Goal: Task Accomplishment & Management: Use online tool/utility

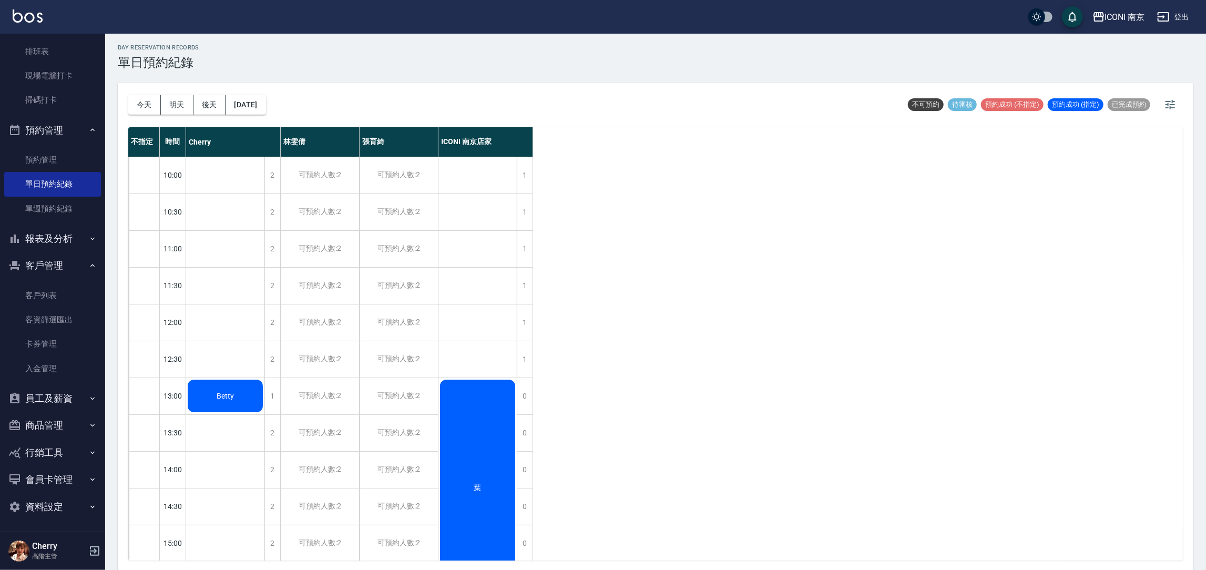
scroll to position [3, 0]
click at [48, 244] on button "報表及分析" at bounding box center [52, 238] width 97 height 27
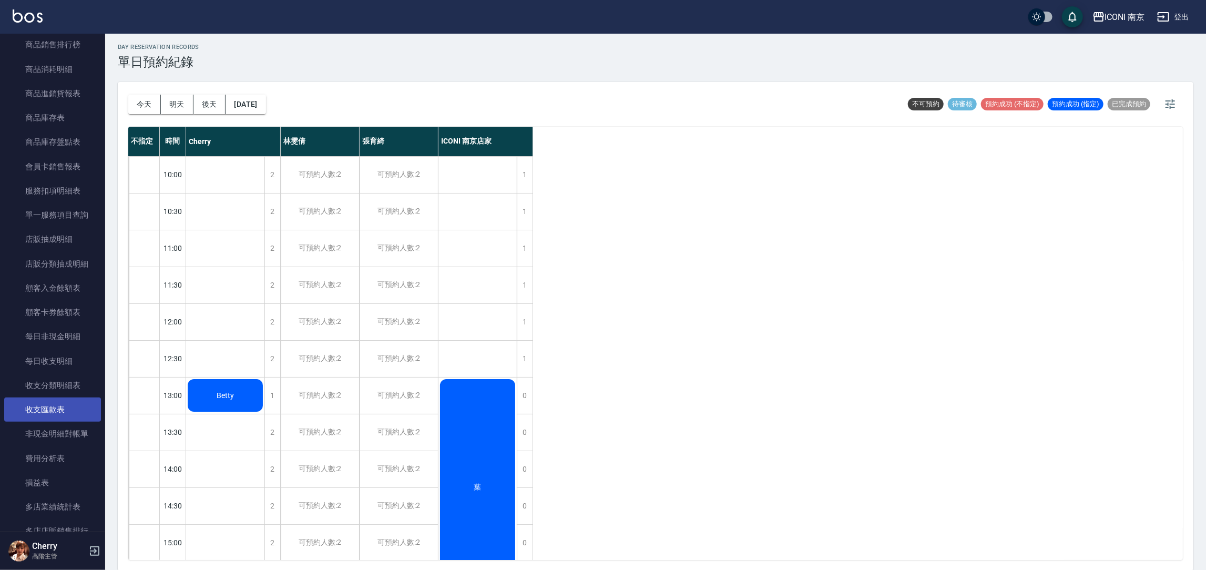
scroll to position [1037, 0]
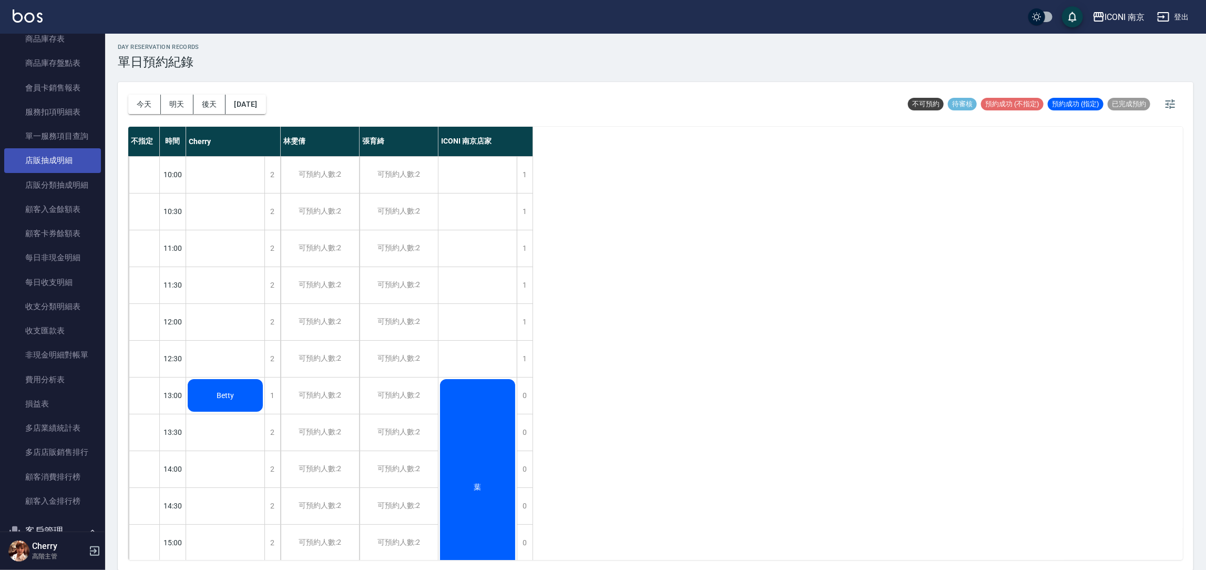
click at [54, 157] on link "店販抽成明細" at bounding box center [52, 160] width 97 height 24
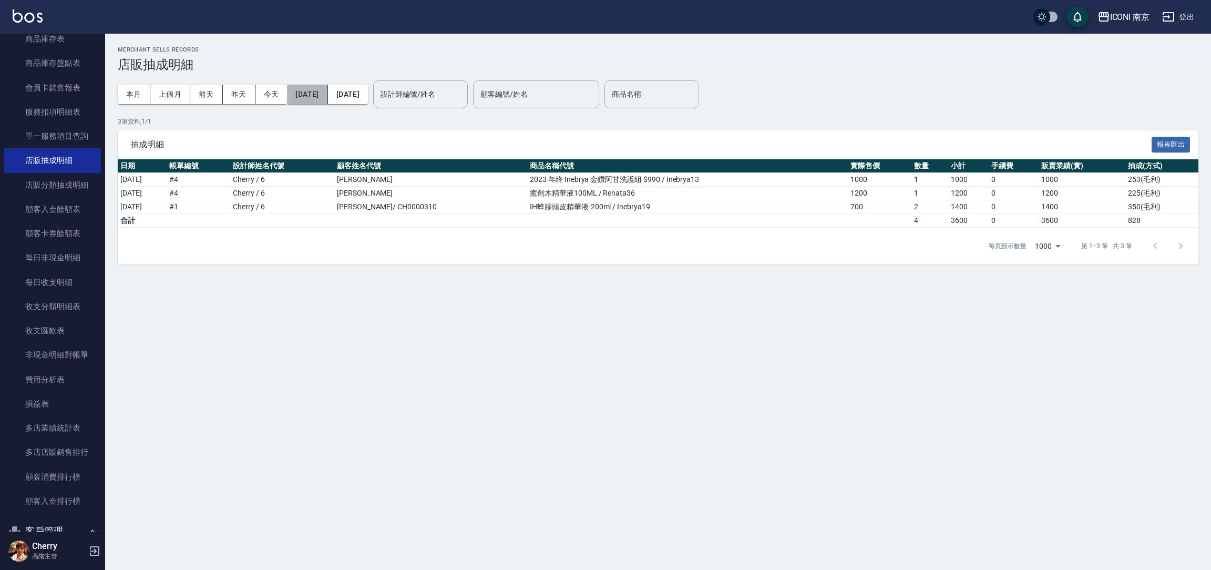
click at [314, 97] on button "[DATE]" at bounding box center [307, 94] width 40 height 19
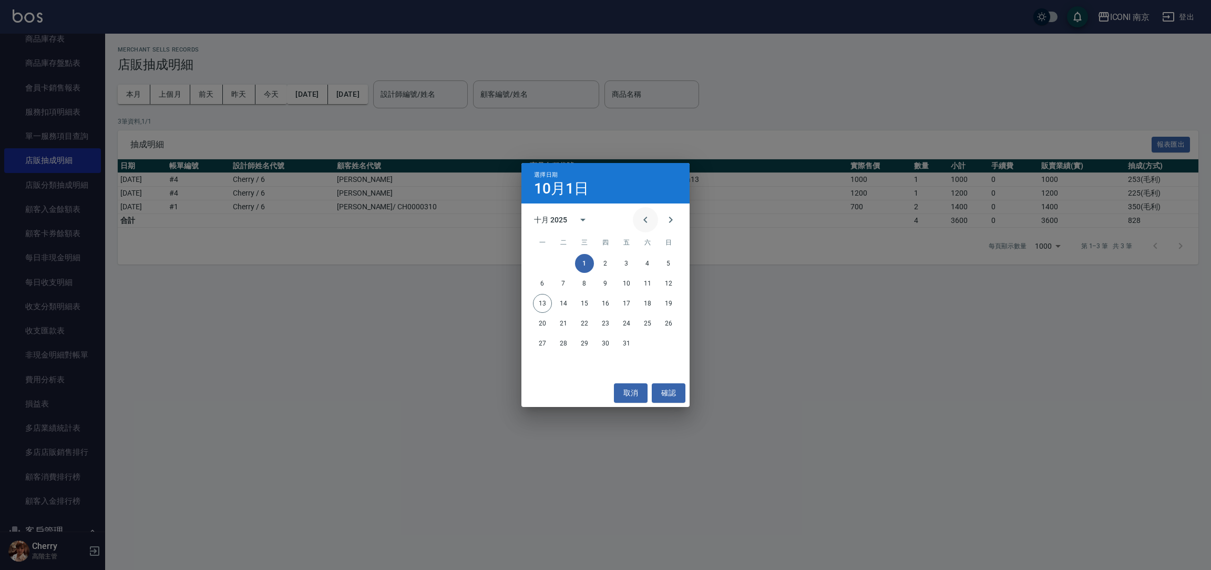
click at [641, 215] on icon "Previous month" at bounding box center [645, 219] width 13 height 13
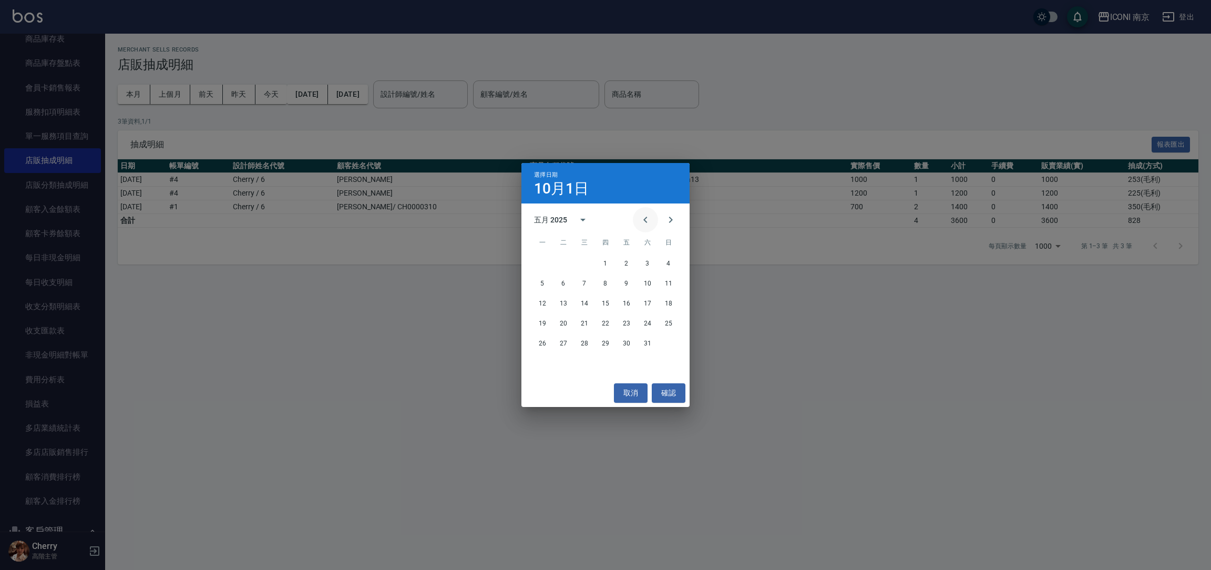
click at [643, 221] on icon "Previous month" at bounding box center [645, 219] width 13 height 13
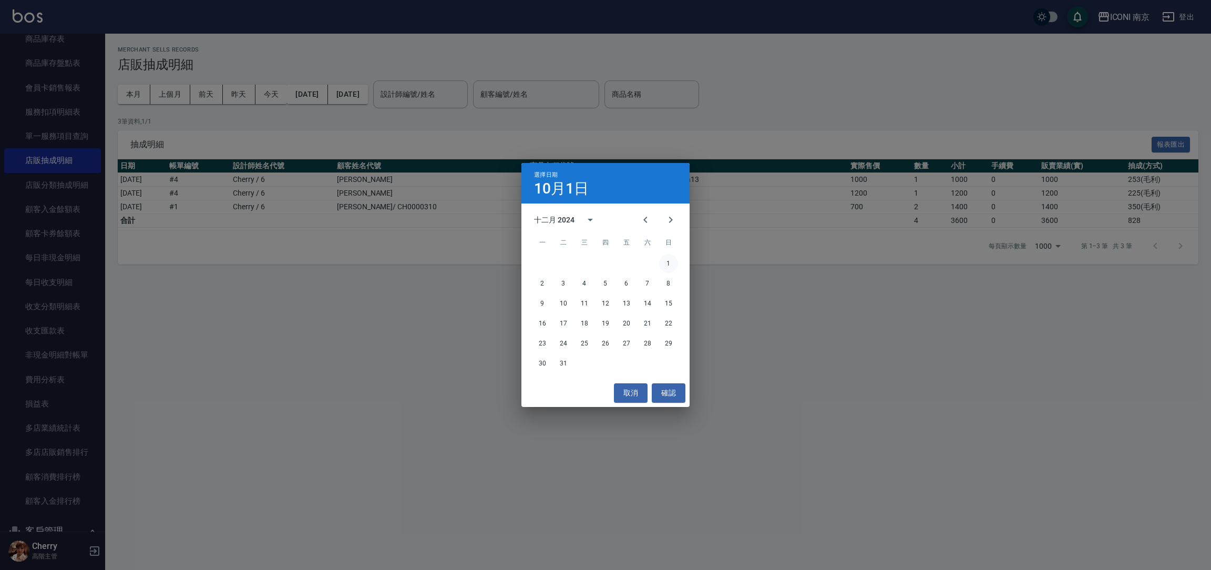
click at [668, 262] on button "1" at bounding box center [668, 263] width 19 height 19
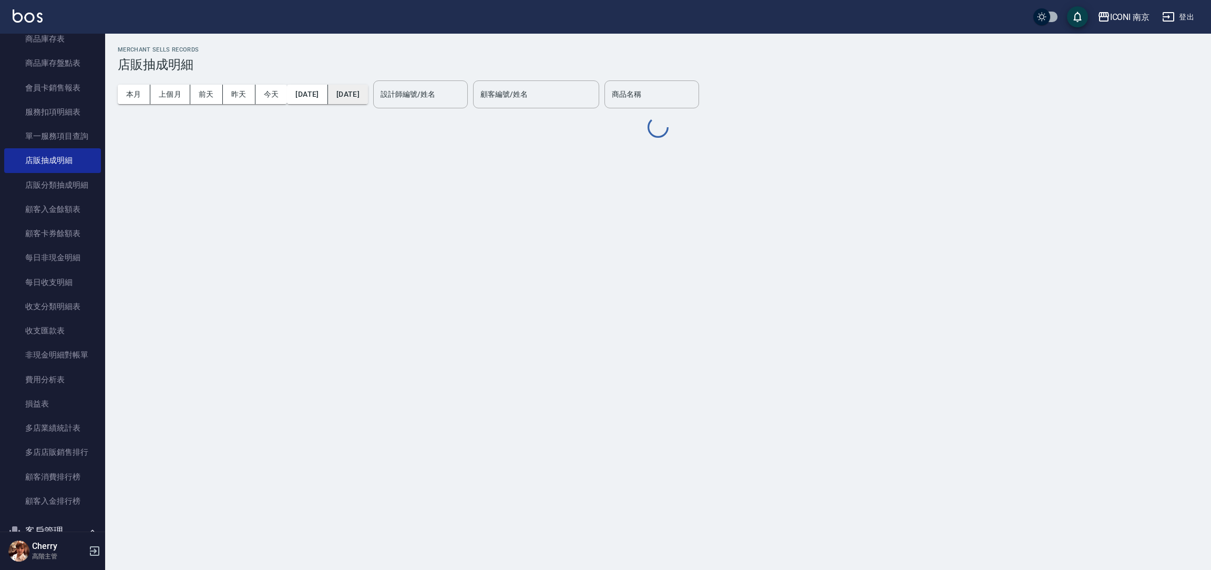
click at [368, 101] on button "[DATE]" at bounding box center [348, 94] width 40 height 19
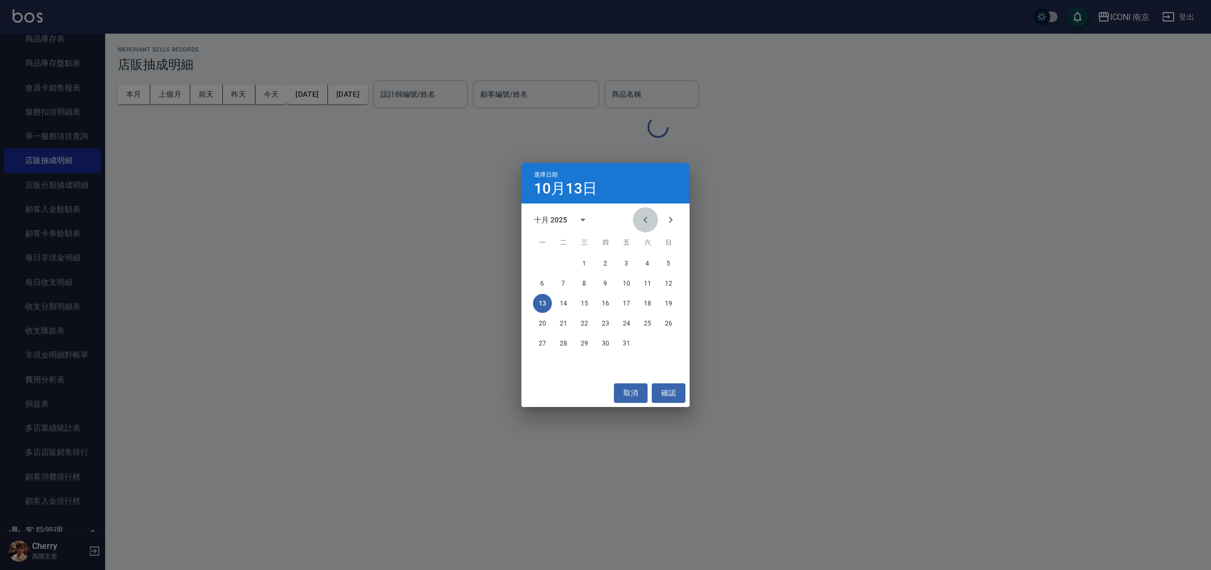
click at [648, 219] on icon "Previous month" at bounding box center [645, 219] width 13 height 13
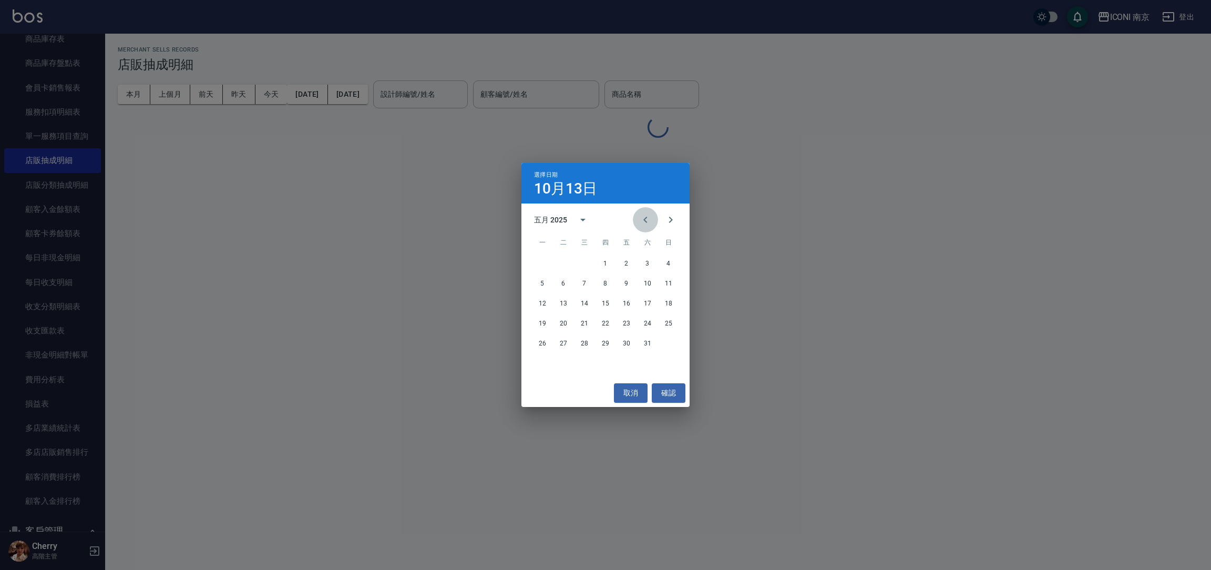
click at [648, 219] on icon "Previous month" at bounding box center [645, 219] width 13 height 13
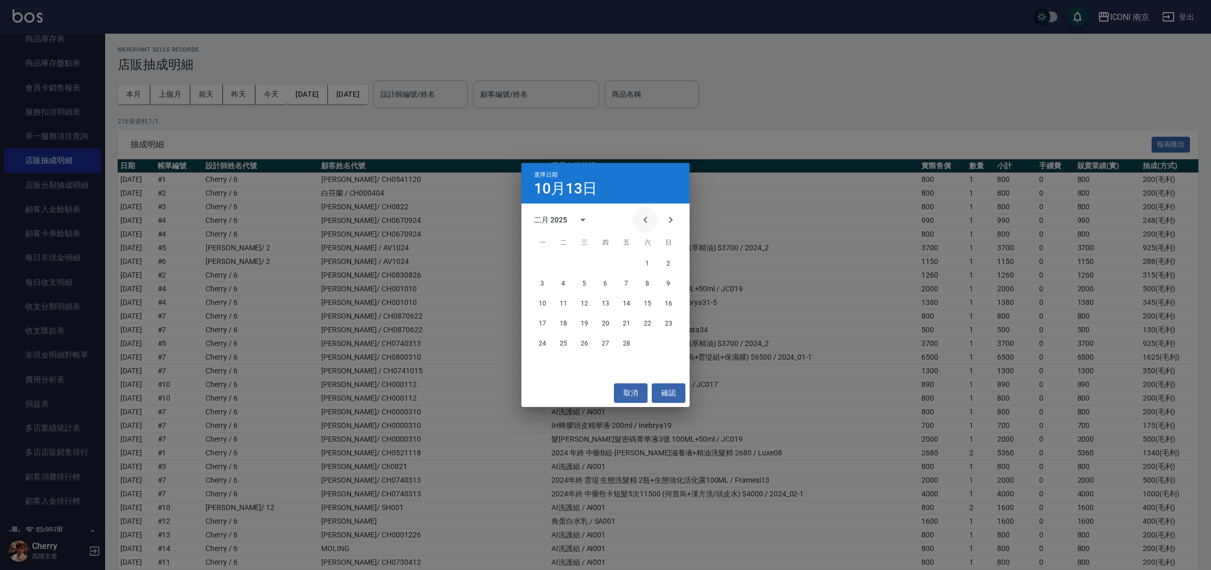
click at [648, 219] on icon "Previous month" at bounding box center [645, 219] width 13 height 13
drag, startPoint x: 627, startPoint y: 344, endPoint x: 653, endPoint y: 386, distance: 48.9
click at [626, 345] on button "31" at bounding box center [626, 343] width 19 height 19
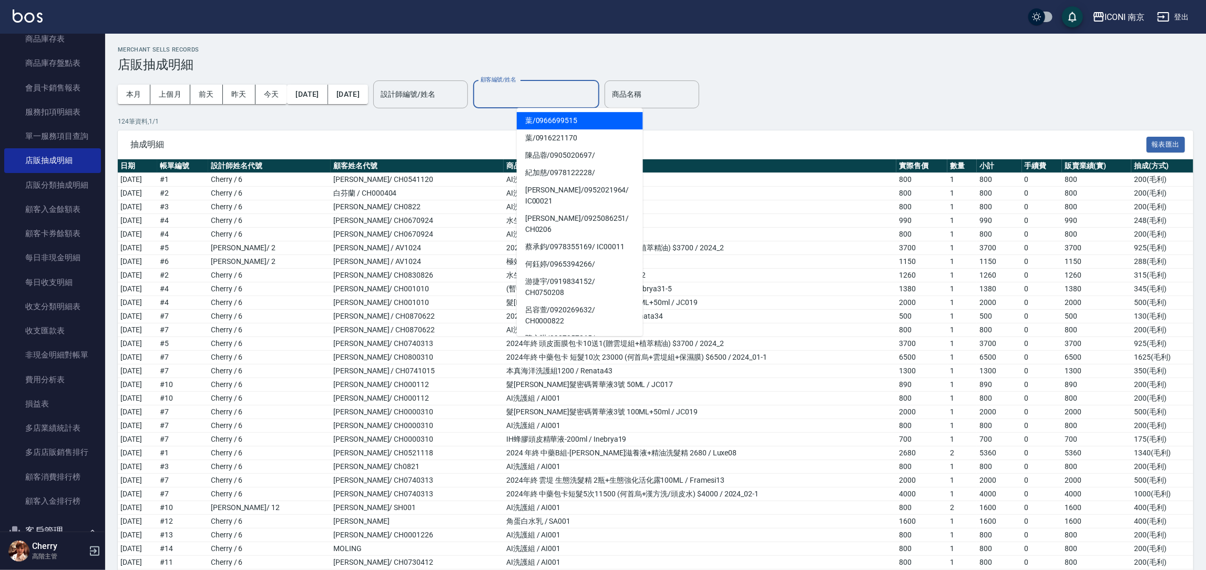
click at [535, 99] on input "顧客編號/姓名" at bounding box center [536, 94] width 117 height 18
click at [685, 91] on input "商品名稱" at bounding box center [651, 94] width 85 height 18
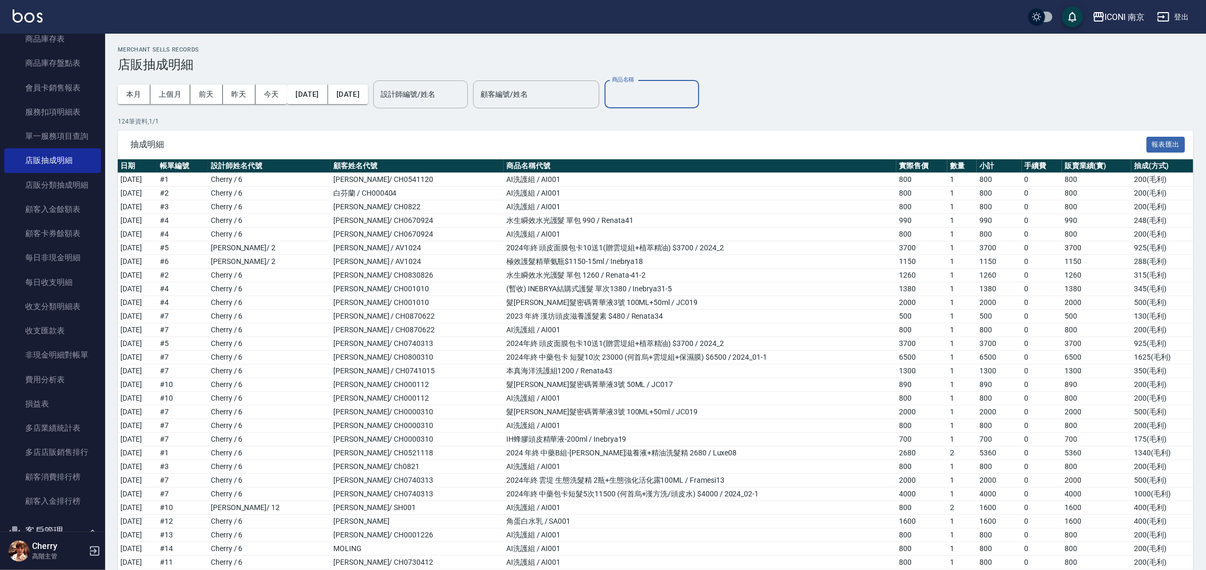
click at [689, 96] on input "商品名稱" at bounding box center [651, 94] width 85 height 18
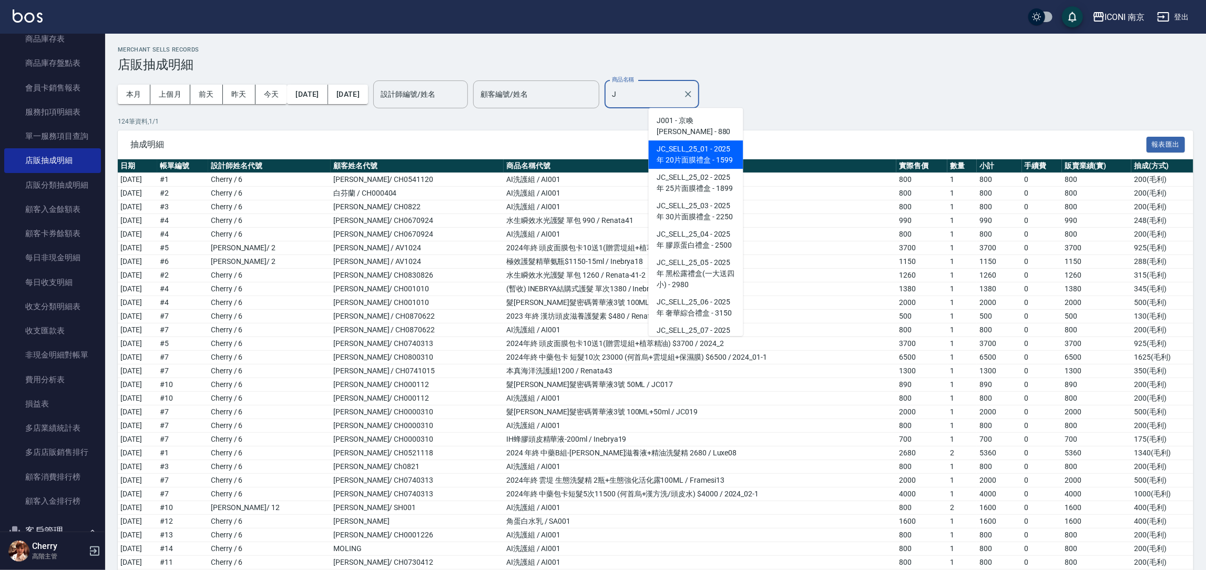
click at [699, 154] on span "JC_SELL_25_01 - 2025年 20片面膜禮盒 - 1599" at bounding box center [696, 154] width 95 height 28
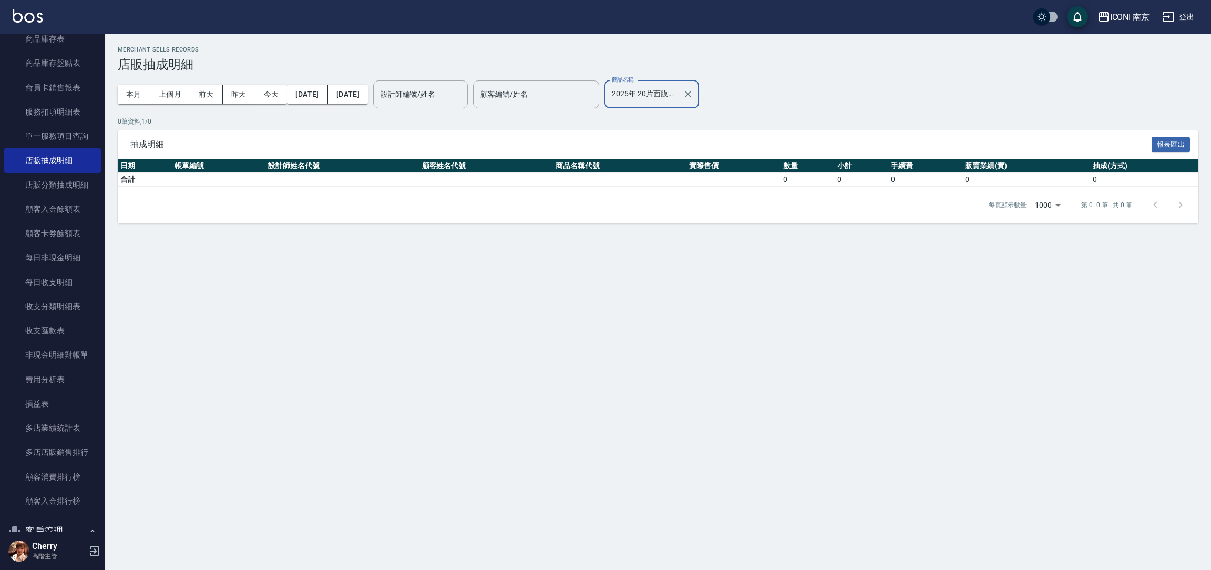
type input "2025年 20片面膜禮盒"
click at [321, 120] on p "0 筆資料, 1 / 0" at bounding box center [658, 121] width 1081 height 9
click at [679, 99] on input "2025年 20片面膜禮盒" at bounding box center [643, 94] width 69 height 18
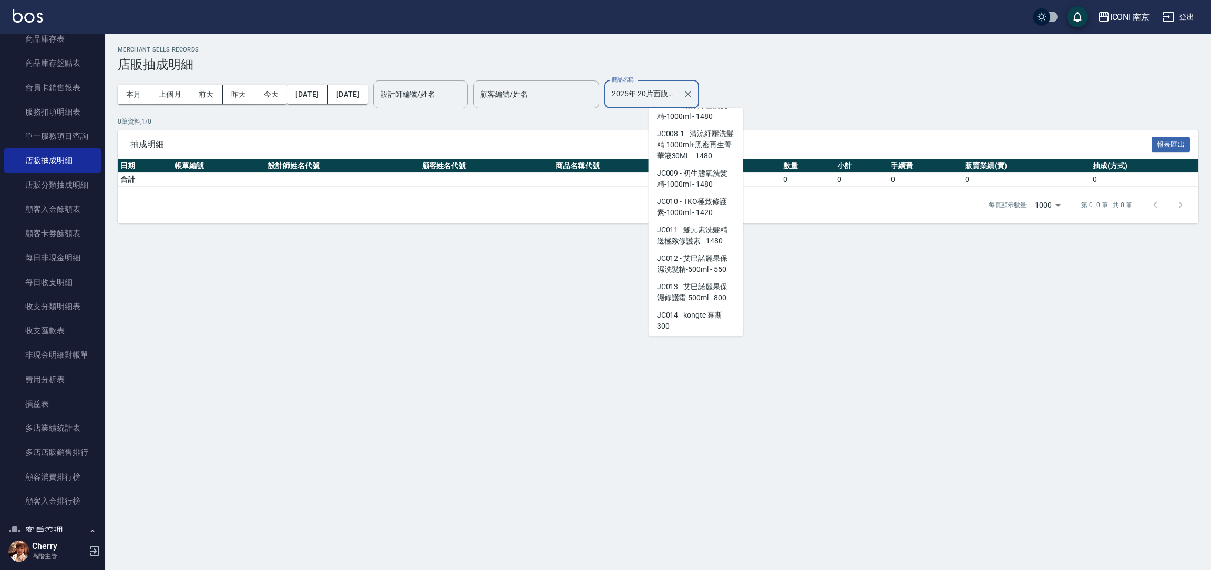
scroll to position [5373, 0]
click at [694, 97] on icon "Clear" at bounding box center [688, 94] width 11 height 11
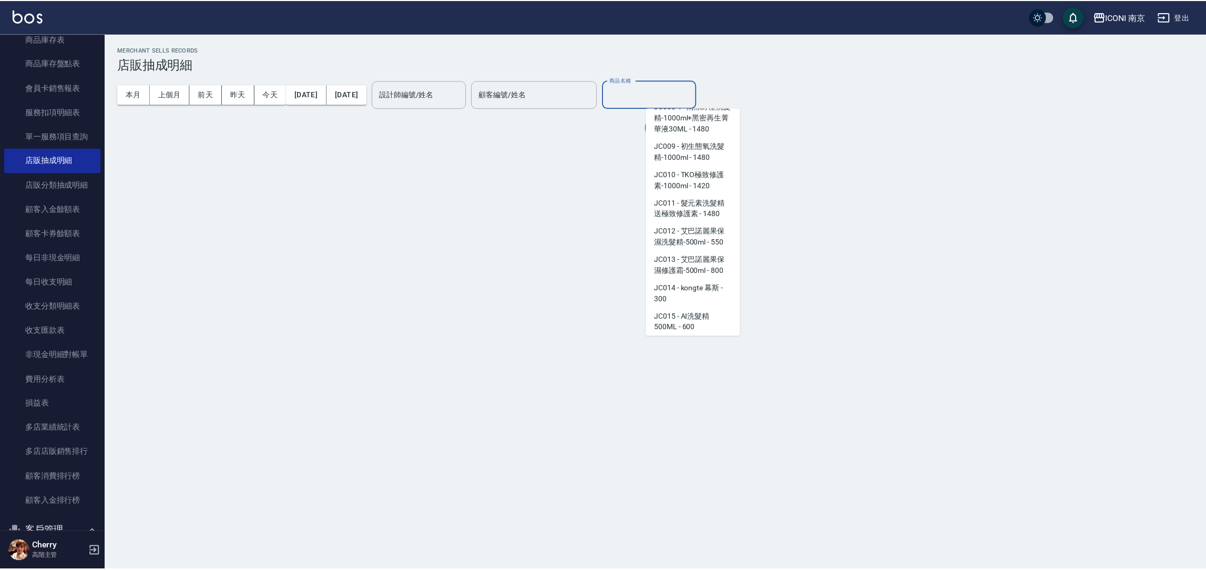
scroll to position [4, 0]
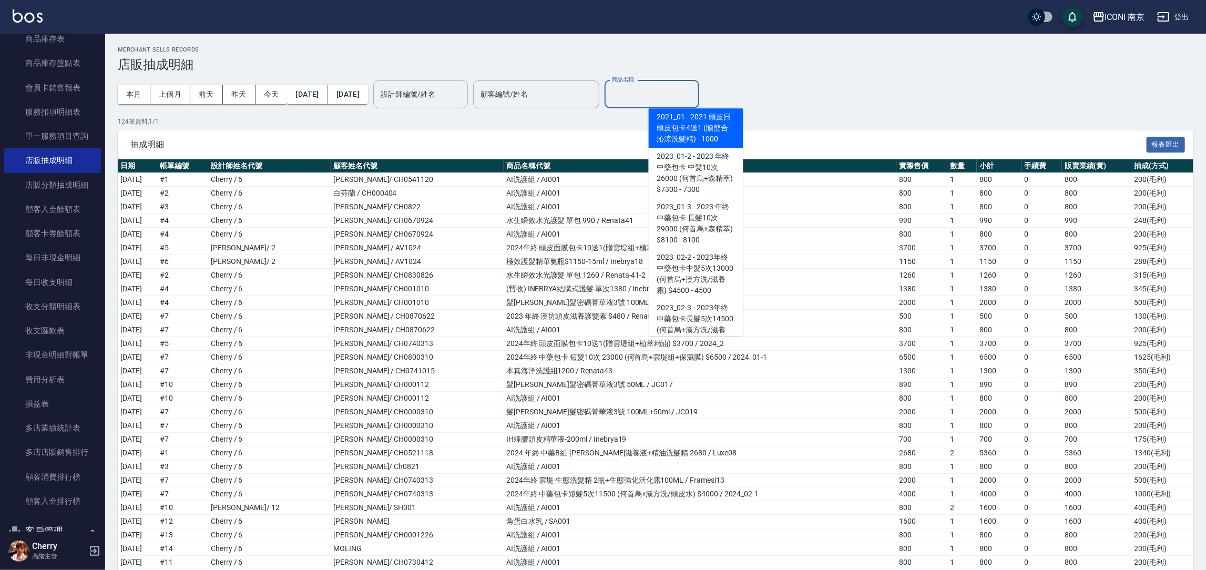
click at [556, 130] on div "抽成明細 報表匯出" at bounding box center [656, 144] width 1076 height 29
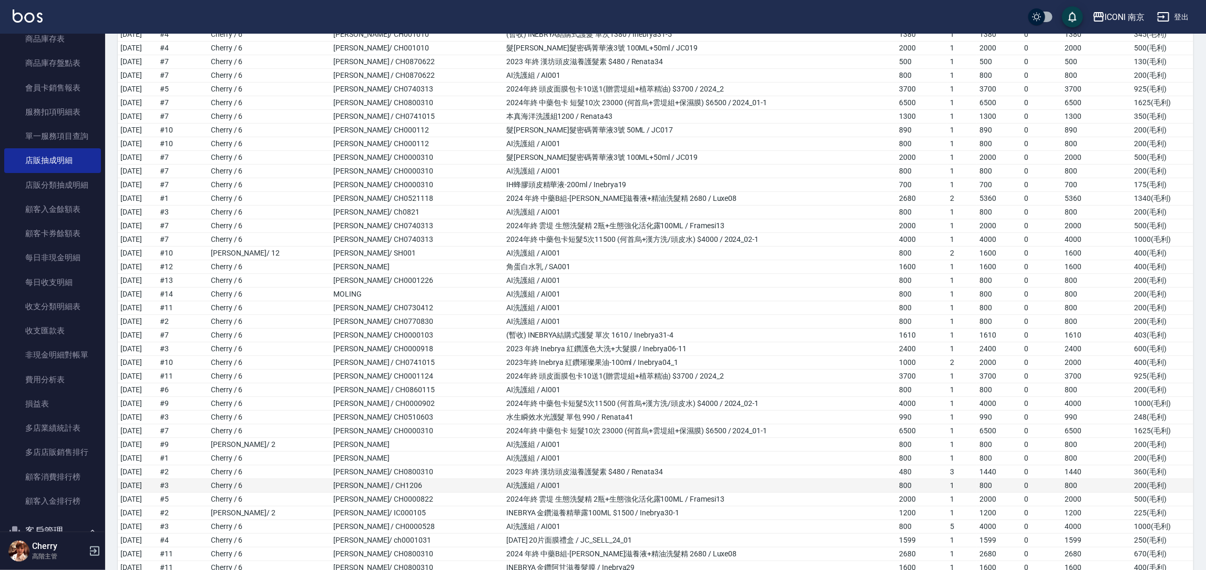
scroll to position [394, 0]
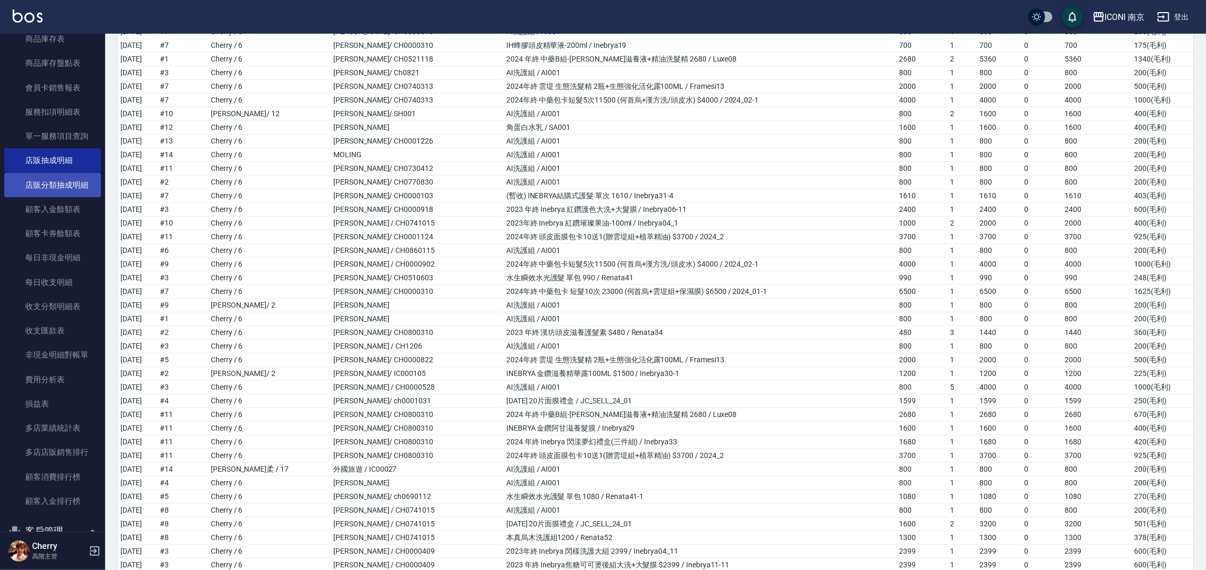
click at [83, 186] on link "店販分類抽成明細" at bounding box center [52, 185] width 97 height 24
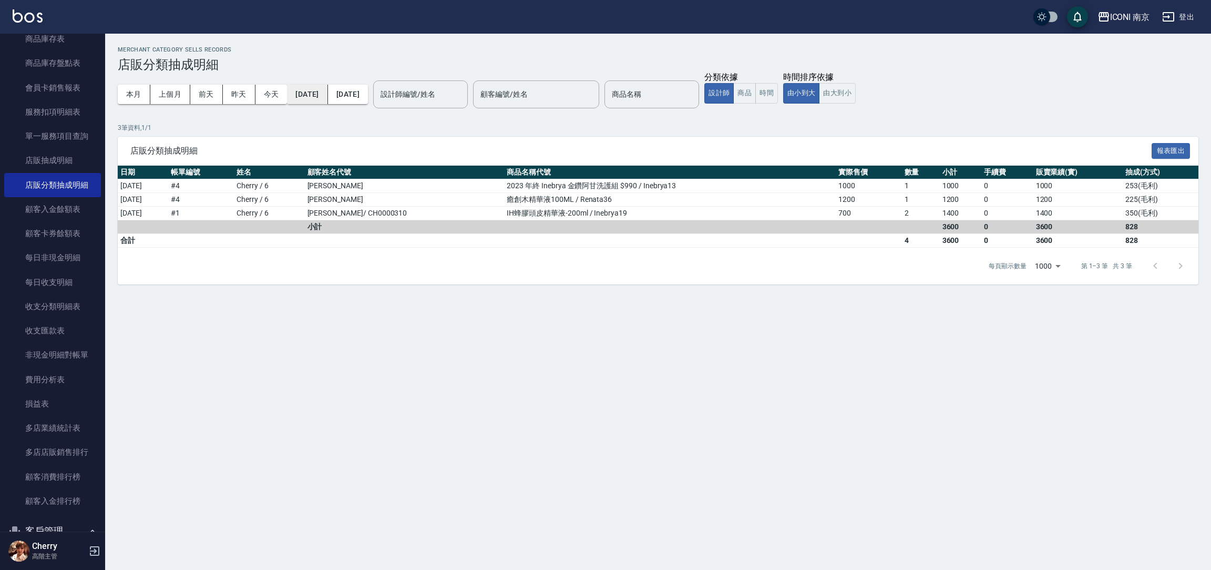
click at [316, 89] on button "[DATE]" at bounding box center [307, 94] width 40 height 19
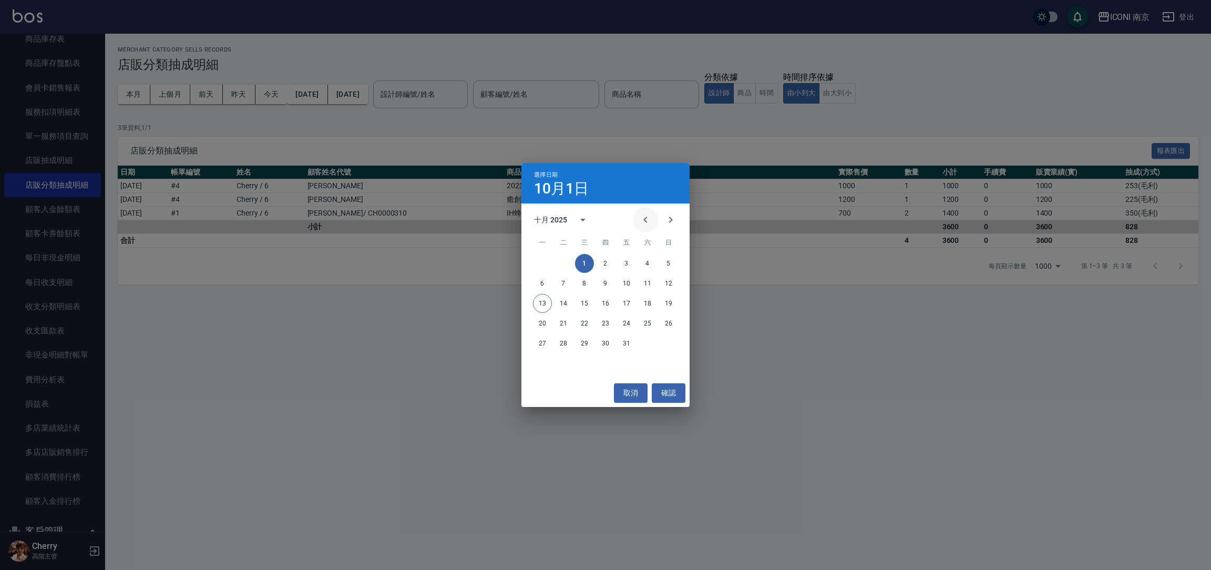
click at [651, 224] on icon "Previous month" at bounding box center [645, 219] width 13 height 13
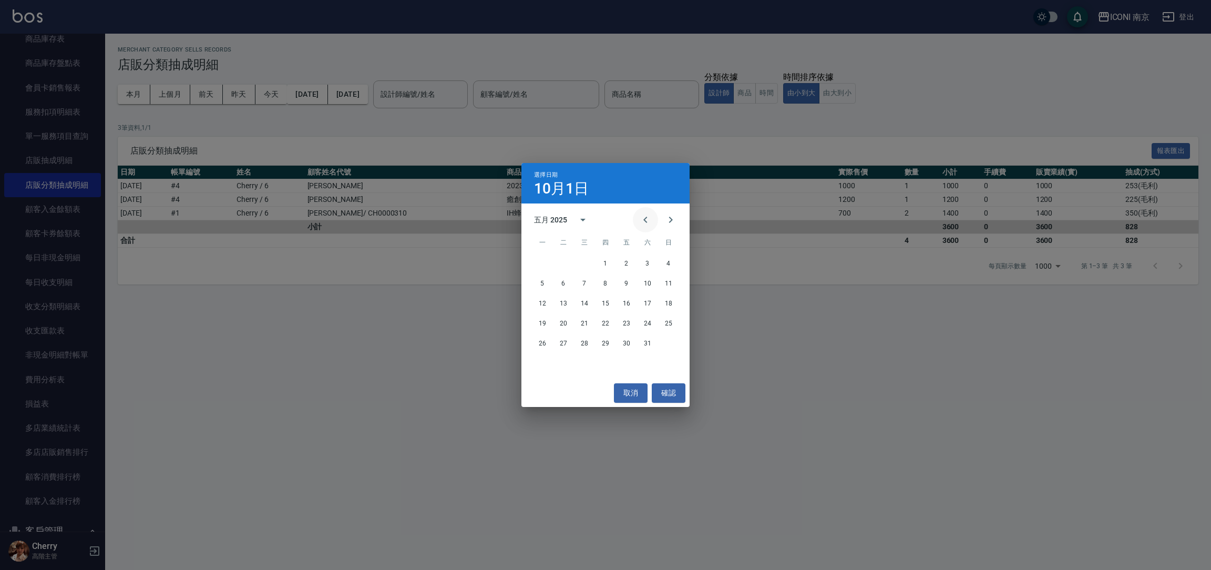
click at [651, 224] on icon "Previous month" at bounding box center [645, 219] width 13 height 13
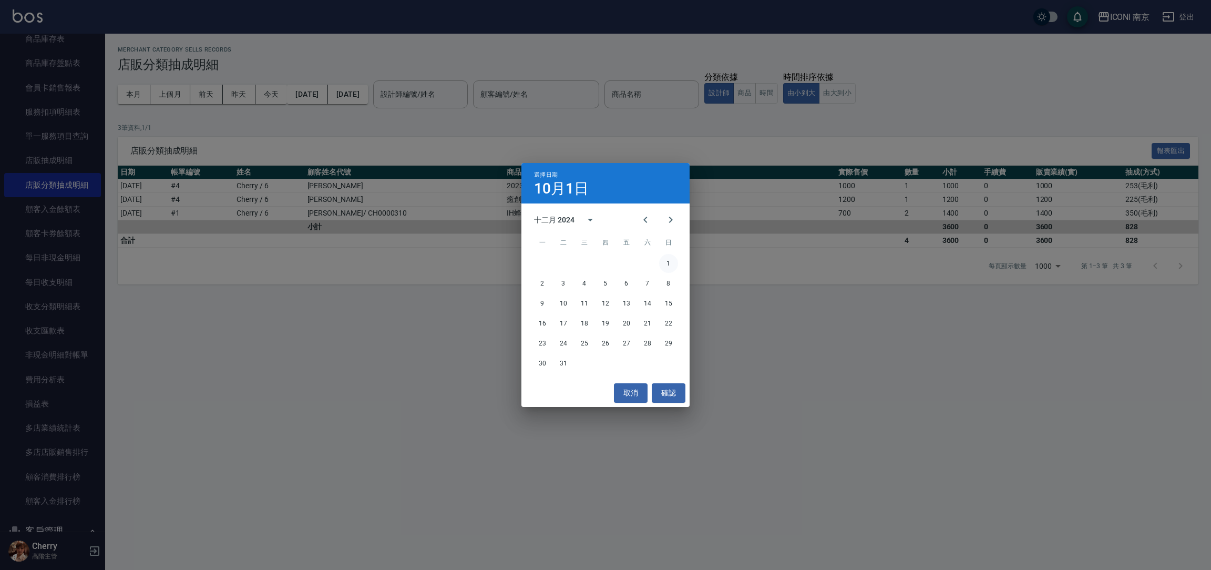
click at [670, 263] on button "1" at bounding box center [668, 263] width 19 height 19
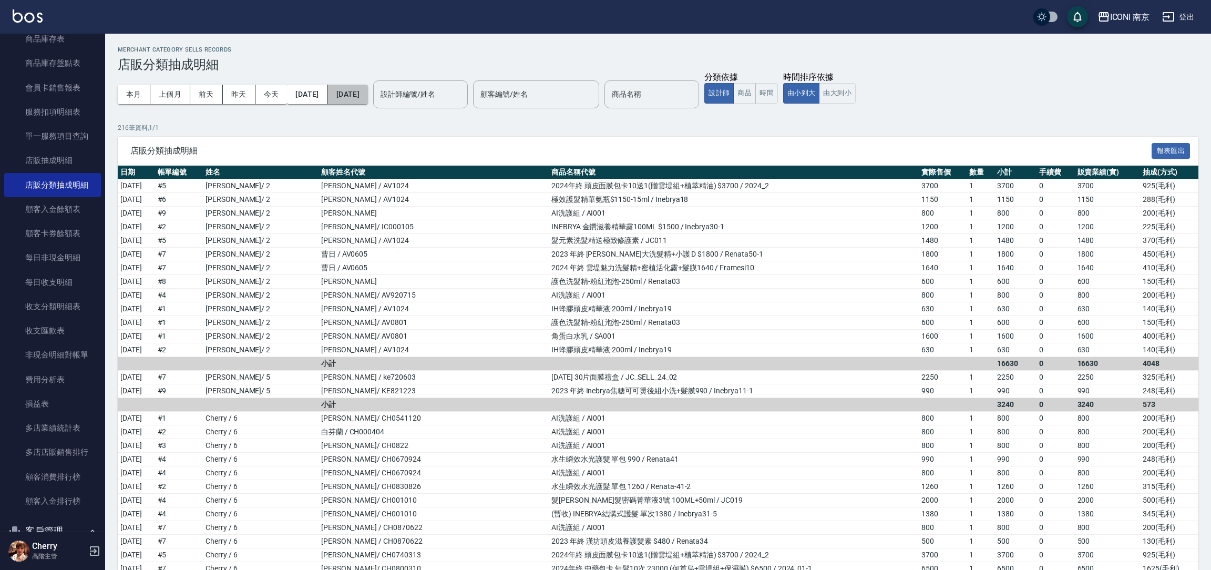
click at [368, 97] on button "[DATE]" at bounding box center [348, 94] width 40 height 19
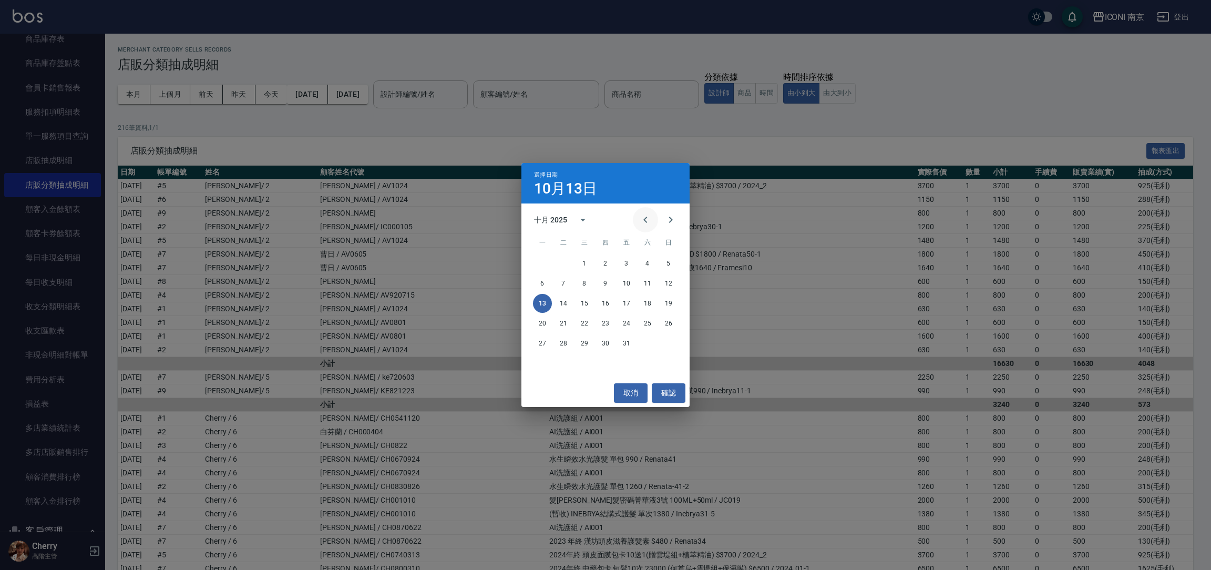
click at [647, 229] on button "Previous month" at bounding box center [645, 219] width 25 height 25
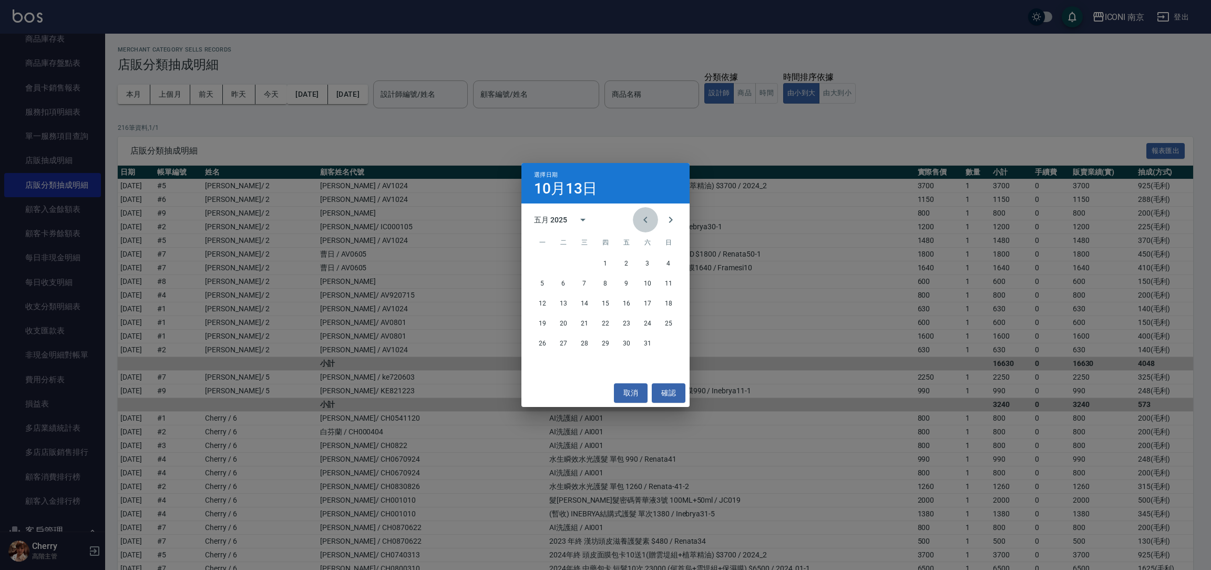
click at [647, 229] on button "Previous month" at bounding box center [645, 219] width 25 height 25
click at [626, 341] on button "31" at bounding box center [626, 343] width 19 height 19
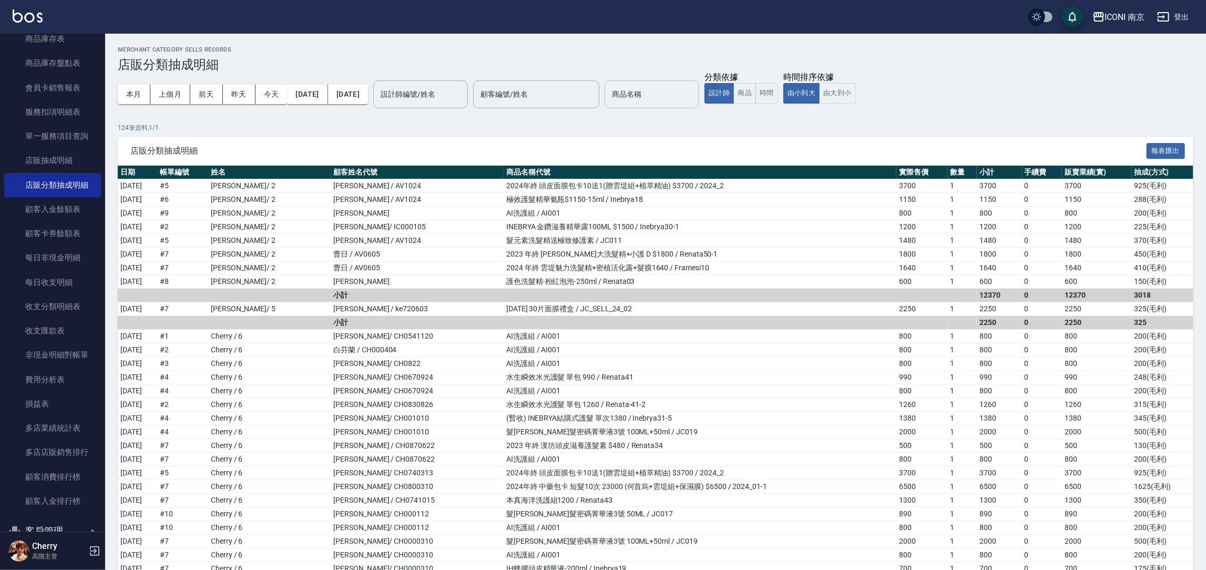
click at [690, 97] on input "商品名稱" at bounding box center [651, 94] width 85 height 18
click at [578, 129] on p "124 筆資料, 1 / 1" at bounding box center [656, 127] width 1076 height 9
click at [756, 86] on button "商品" at bounding box center [745, 93] width 23 height 21
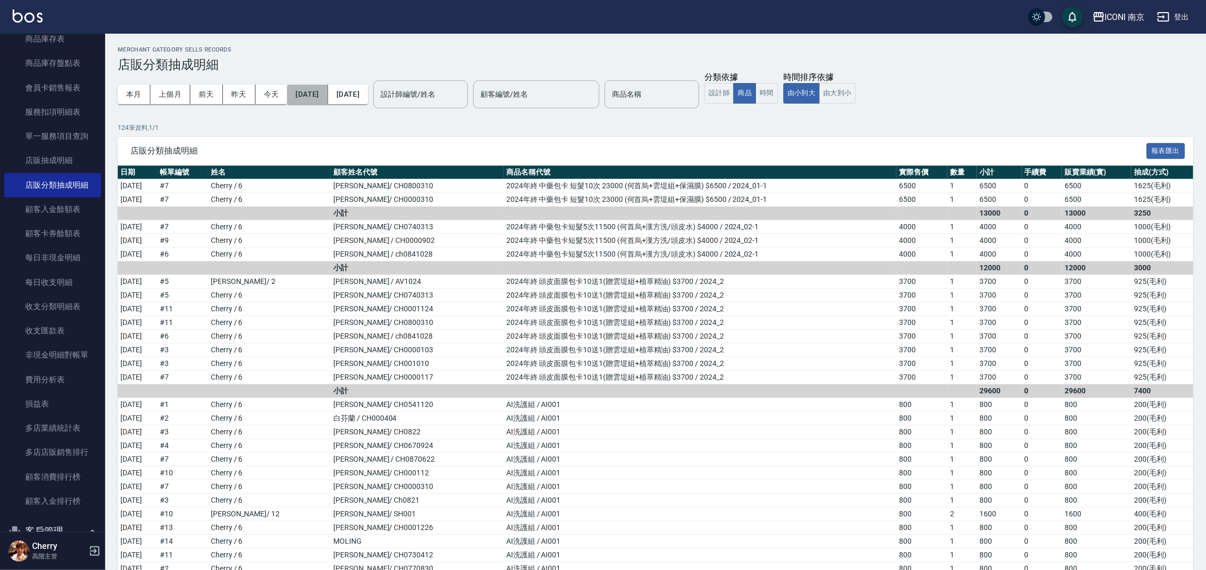
click at [312, 96] on button "[DATE]" at bounding box center [307, 94] width 40 height 19
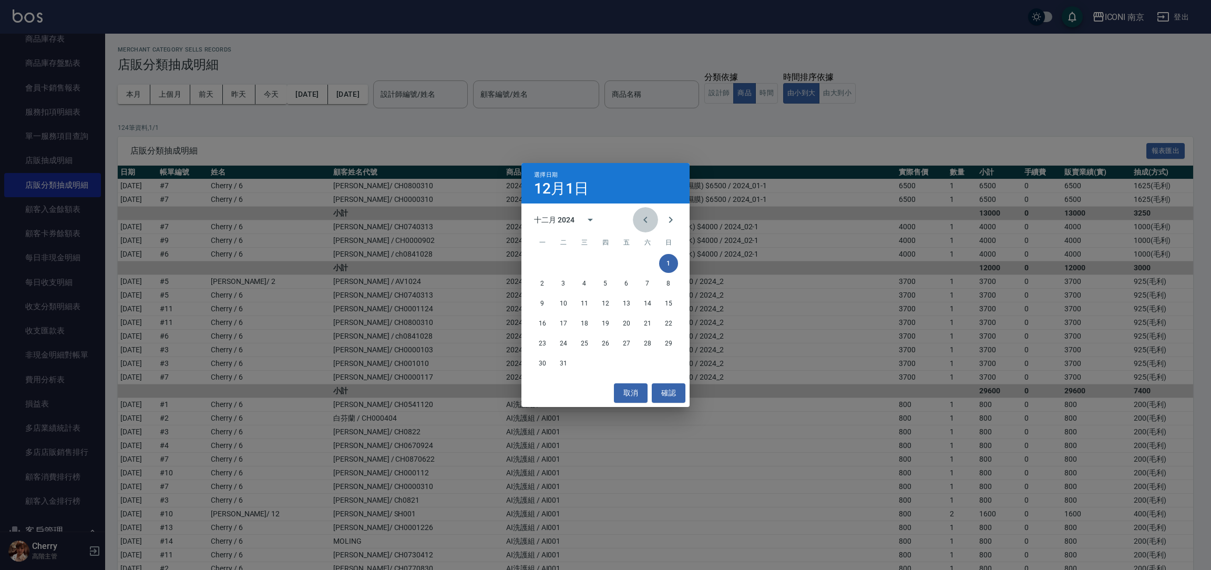
click at [647, 222] on icon "Previous month" at bounding box center [645, 219] width 13 height 13
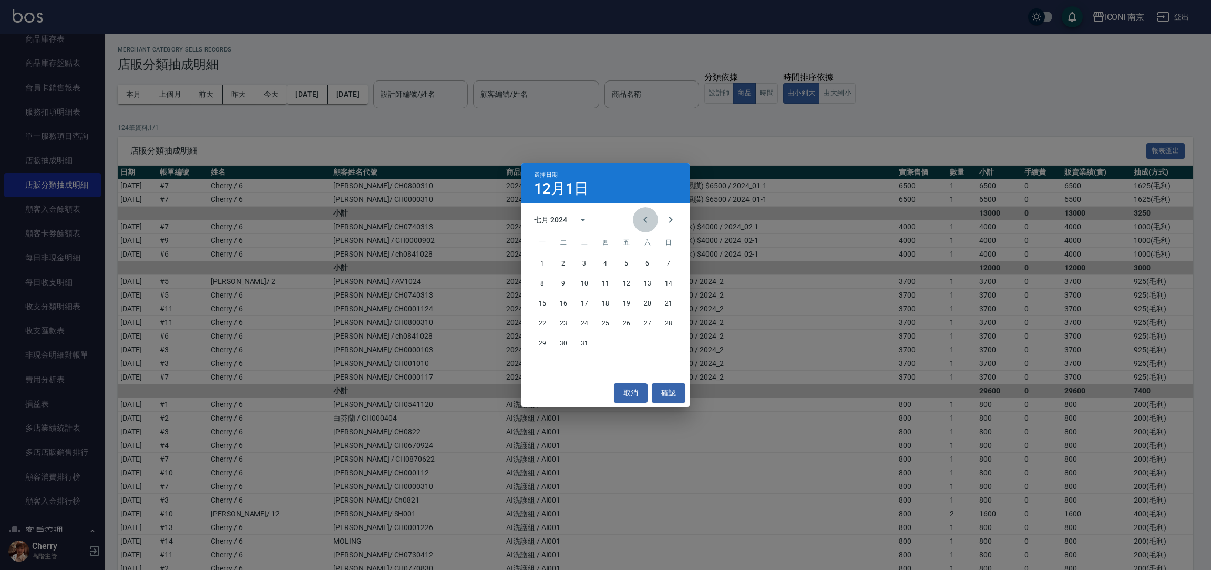
click at [647, 222] on icon "Previous month" at bounding box center [645, 219] width 13 height 13
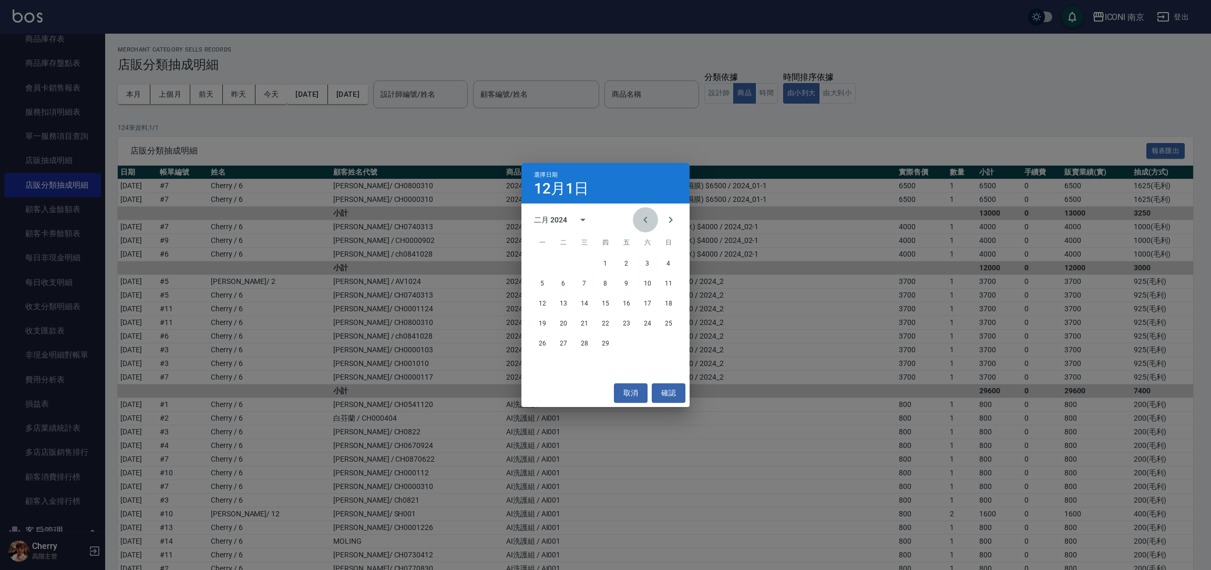
click at [647, 222] on icon "Previous month" at bounding box center [645, 219] width 13 height 13
drag, startPoint x: 626, startPoint y: 256, endPoint x: 628, endPoint y: 271, distance: 14.9
click at [626, 257] on button "1" at bounding box center [626, 263] width 19 height 19
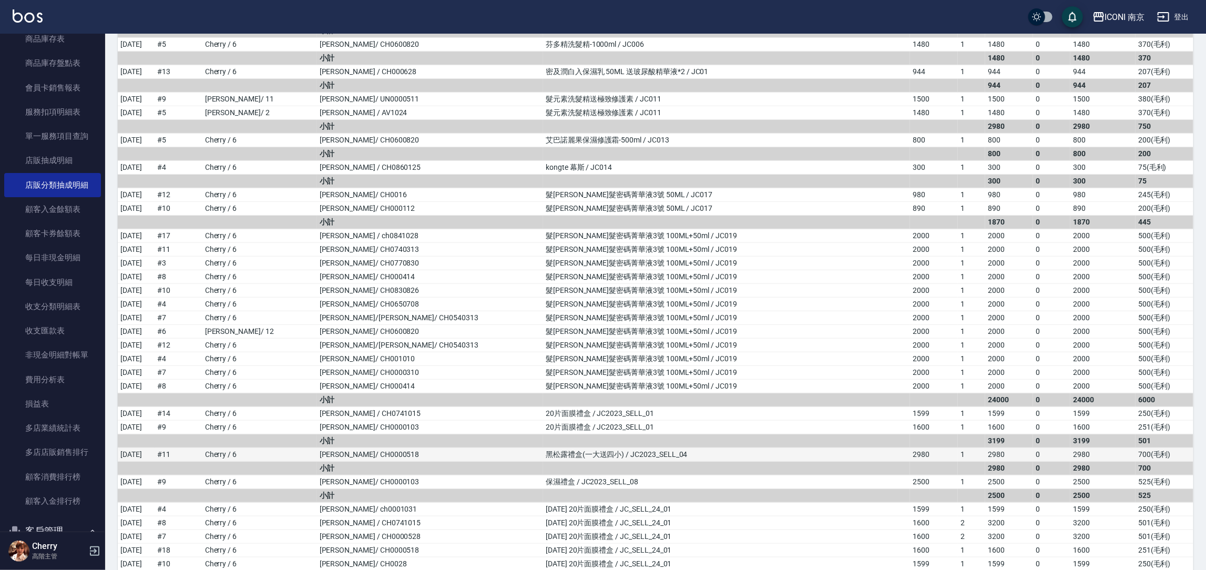
scroll to position [3706, 0]
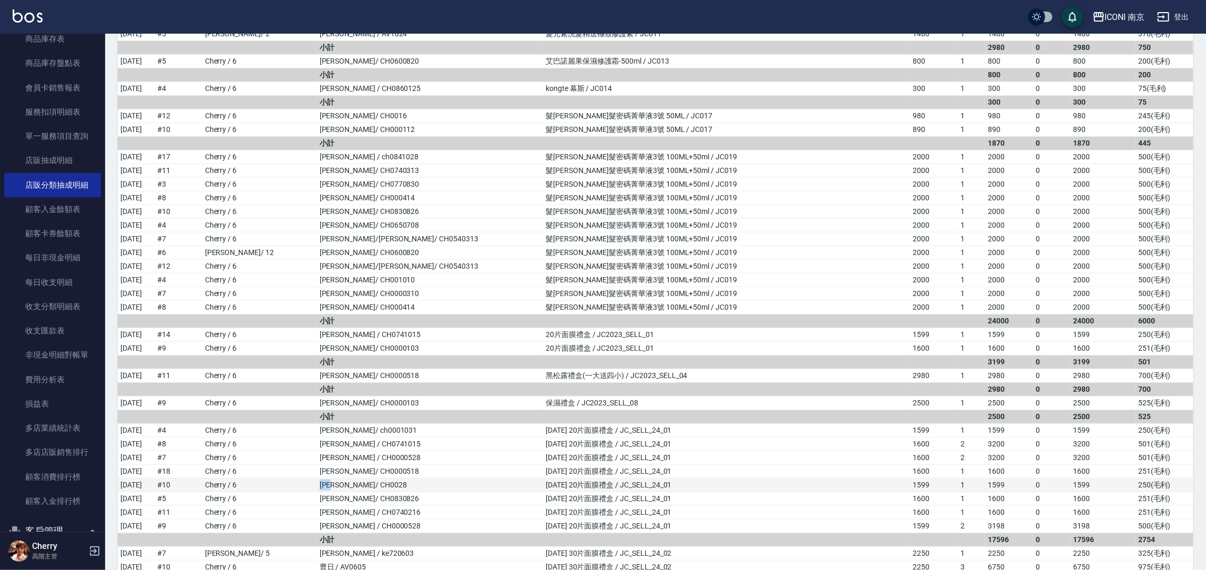
drag, startPoint x: 310, startPoint y: 513, endPoint x: 329, endPoint y: 511, distance: 19.0
click at [329, 492] on td "[PERSON_NAME]/ CH0028" at bounding box center [430, 485] width 226 height 14
click at [399, 492] on td "[PERSON_NAME]/ CH0028" at bounding box center [430, 485] width 226 height 14
click at [373, 424] on td "小計" at bounding box center [430, 417] width 226 height 14
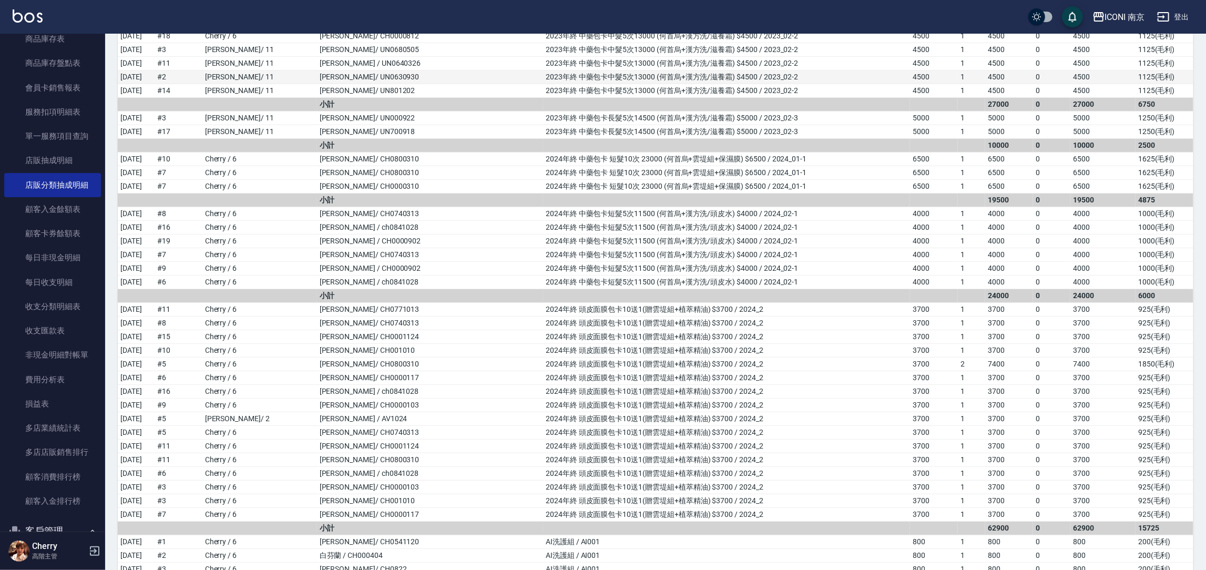
scroll to position [0, 0]
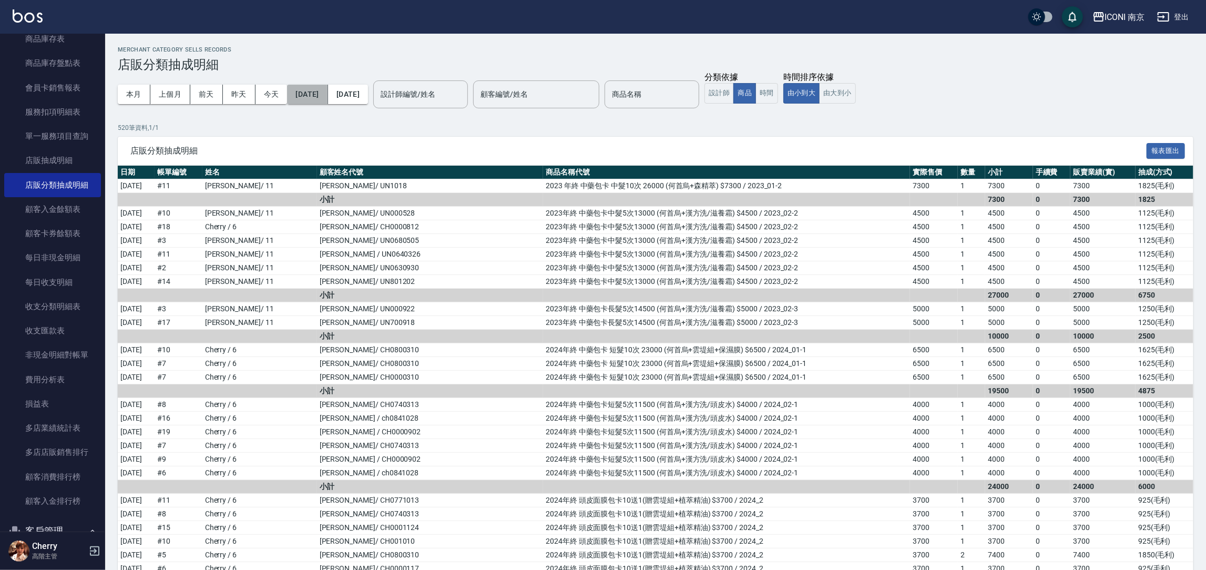
click at [328, 100] on button "[DATE]" at bounding box center [307, 94] width 40 height 19
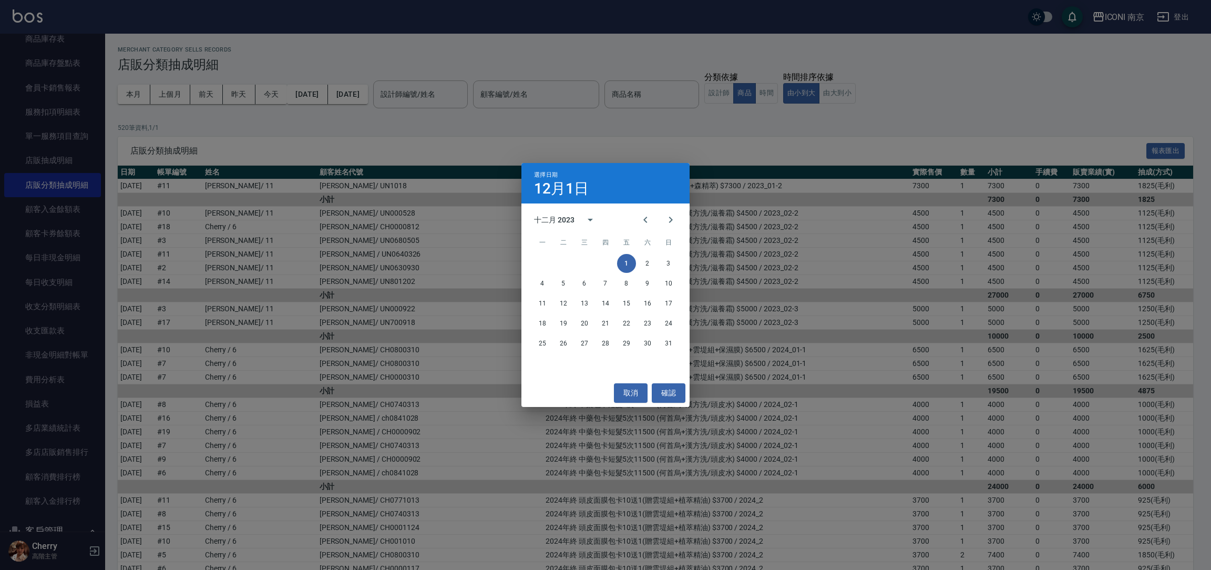
click at [1008, 91] on div "選擇日期 [DATE] 十二月 2023 一 二 三 四 五 六 日 1 2 3 4 5 6 7 8 9 10 11 12 13 14 15 16 17 18…" at bounding box center [605, 285] width 1211 height 570
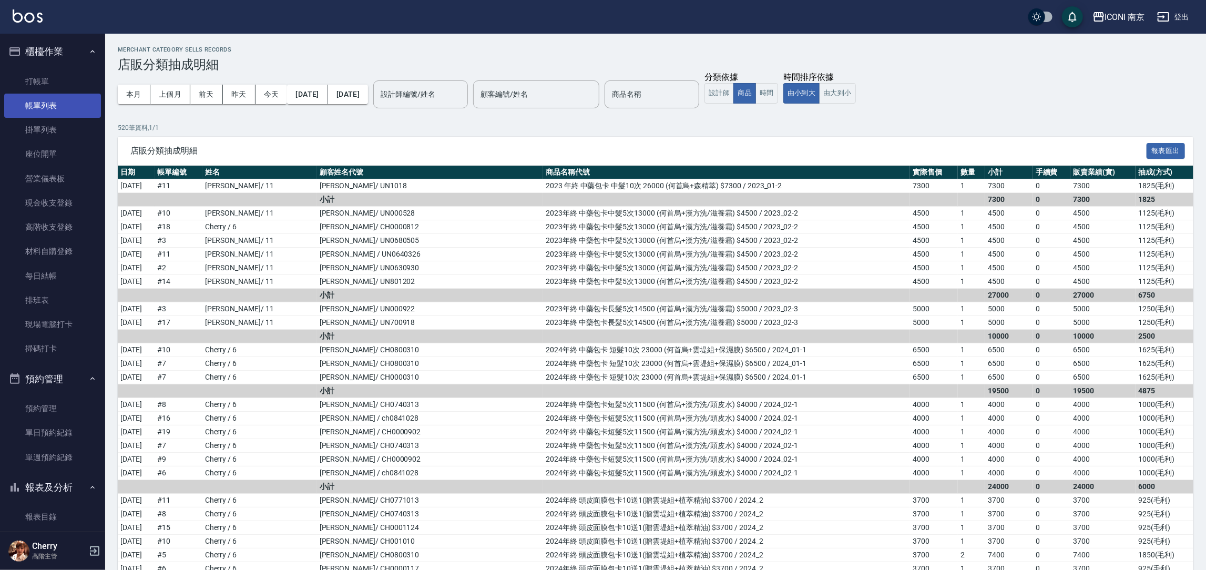
click at [40, 102] on link "帳單列表" at bounding box center [52, 106] width 97 height 24
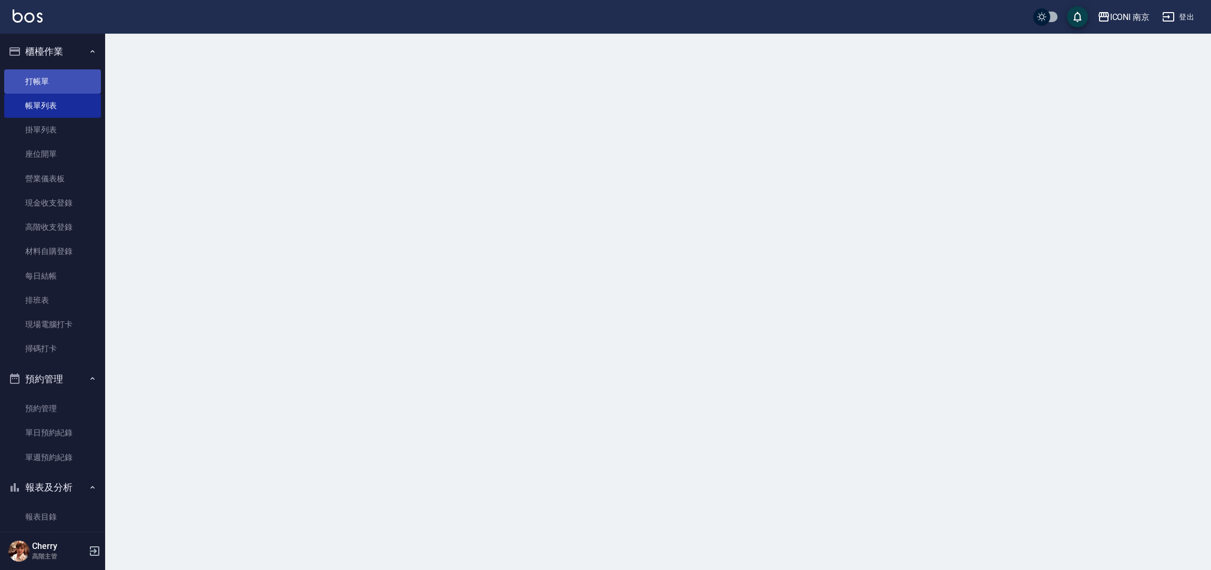
click at [37, 83] on link "打帳單" at bounding box center [52, 81] width 97 height 24
